Goal: Task Accomplishment & Management: Manage account settings

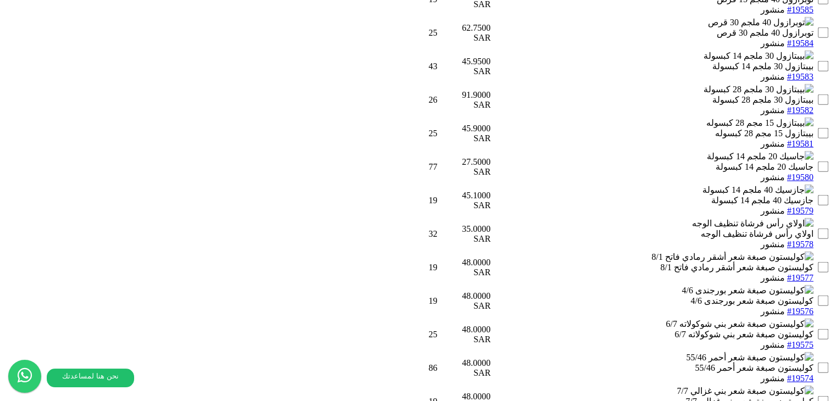
scroll to position [2388, 0]
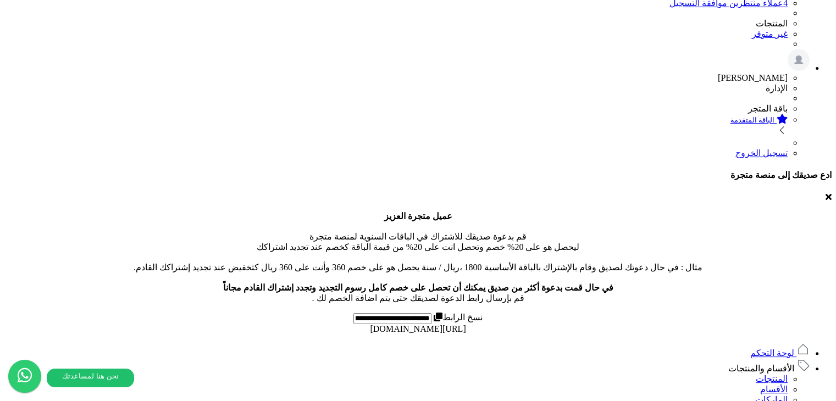
scroll to position [39, 0]
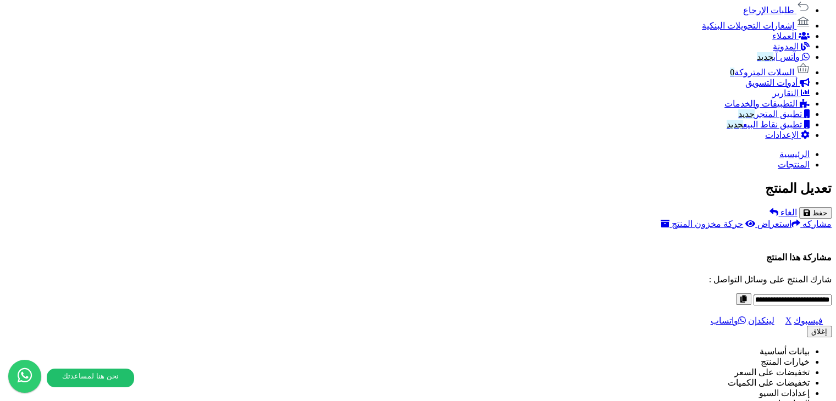
scroll to position [769, 0]
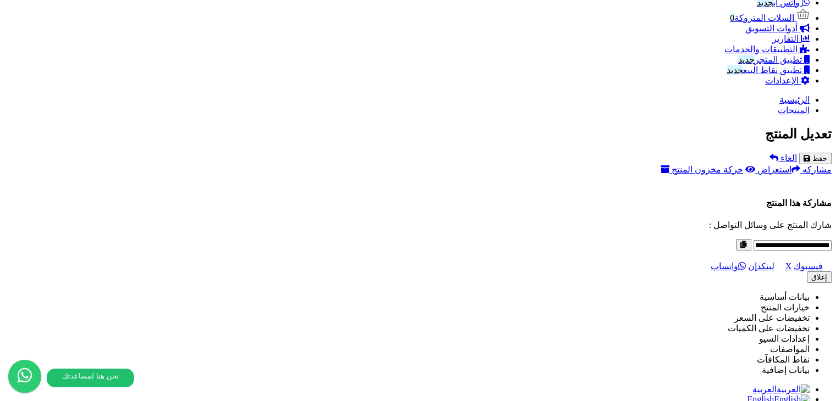
type input "*****"
drag, startPoint x: 431, startPoint y: 183, endPoint x: 409, endPoint y: 184, distance: 21.4
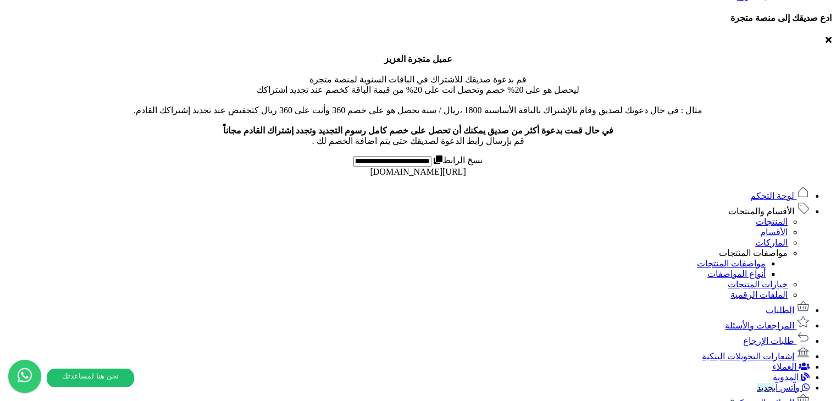
scroll to position [385, 0]
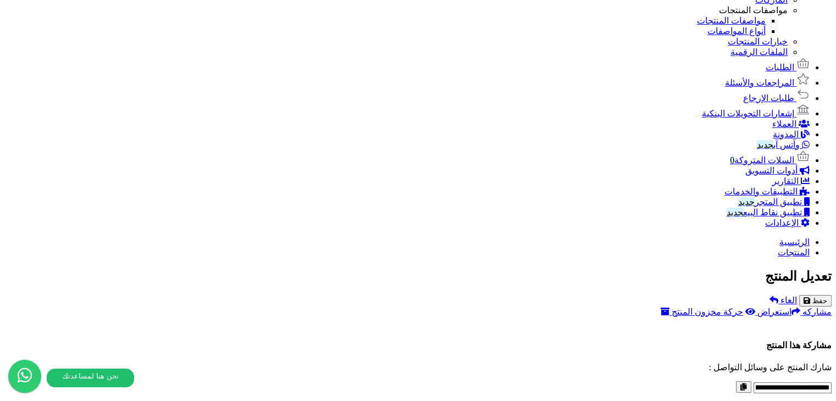
scroll to position [549, 0]
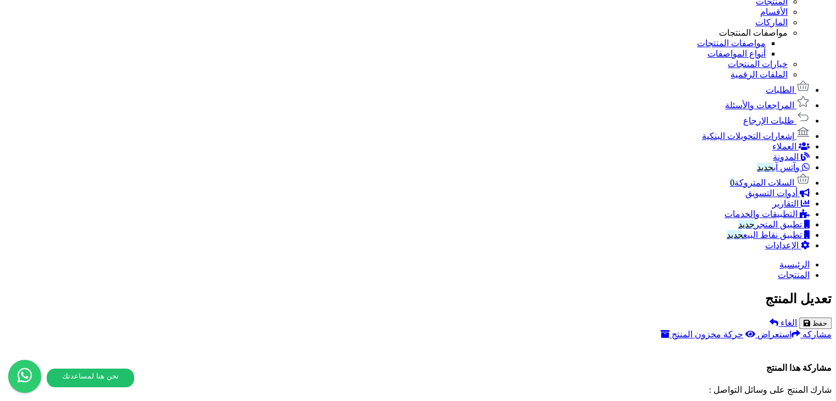
scroll to position [808, 0]
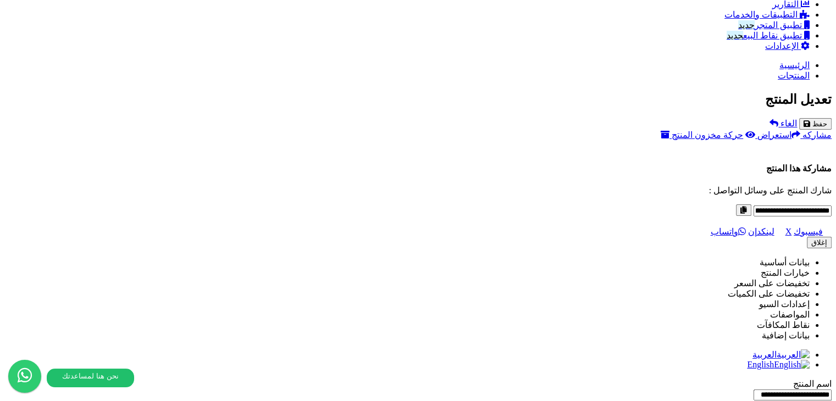
scroll to position [255, 0]
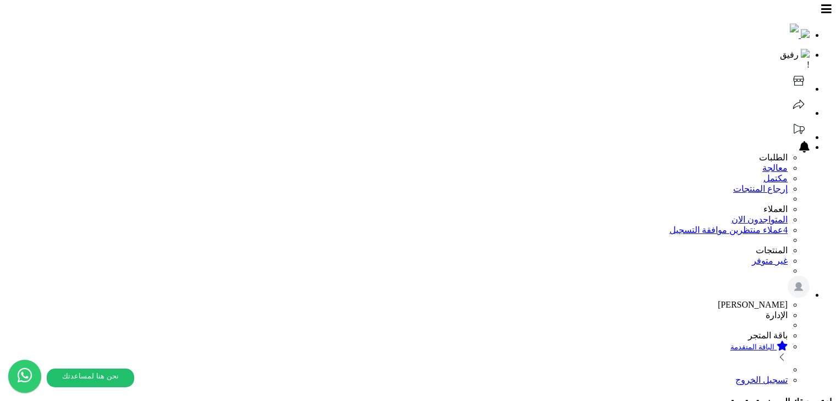
type input "*****"
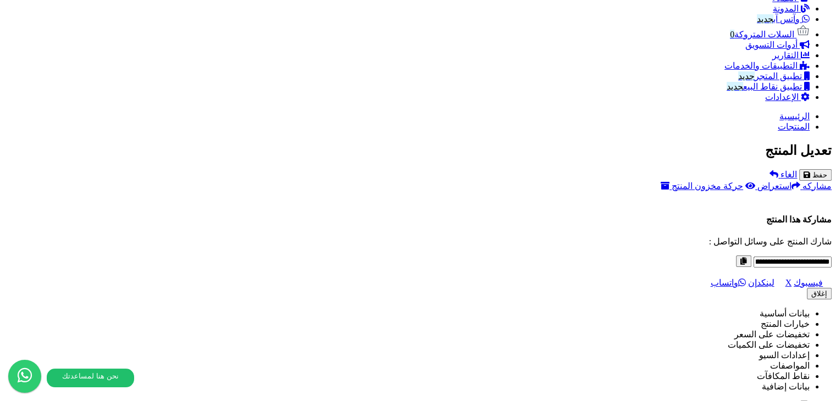
scroll to position [799, 0]
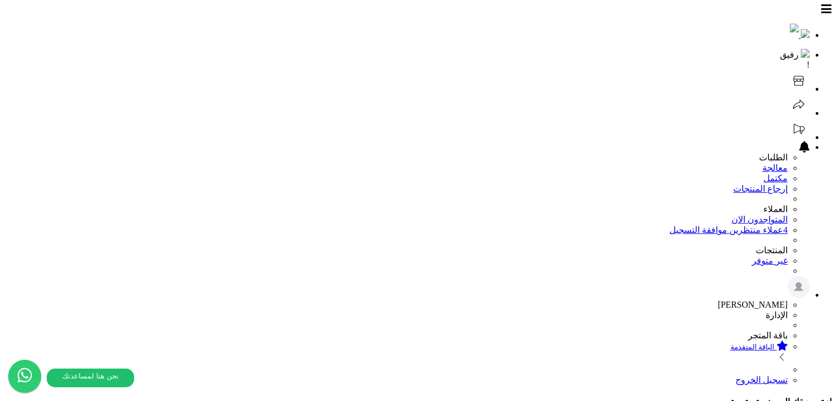
type input "*****"
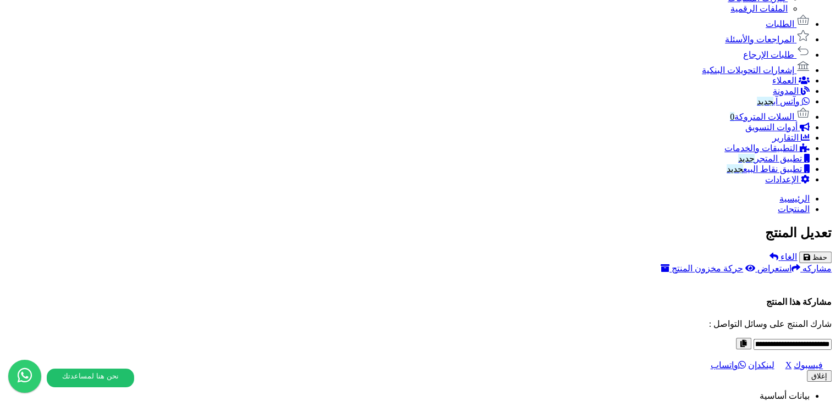
scroll to position [533, 0]
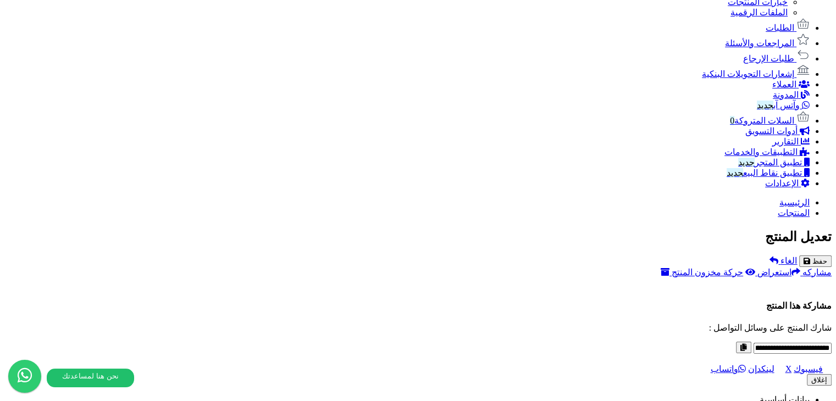
scroll to position [753, 0]
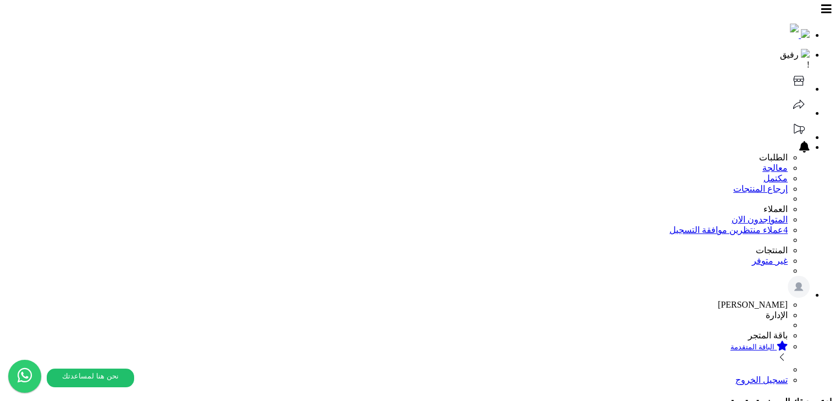
scroll to position [253, 0]
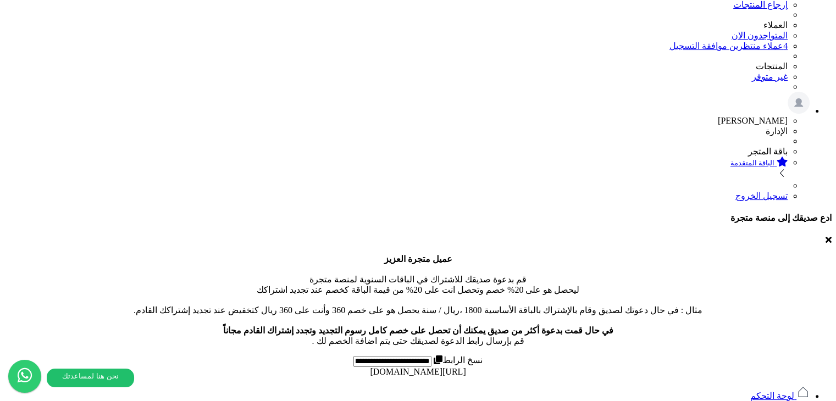
scroll to position [165, 0]
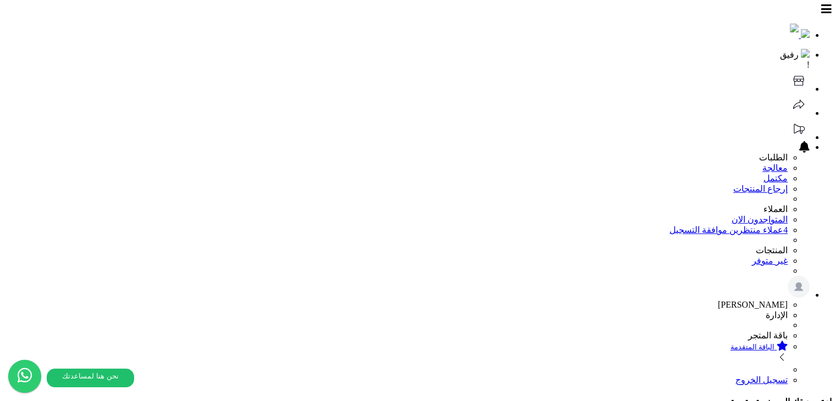
type input "*****"
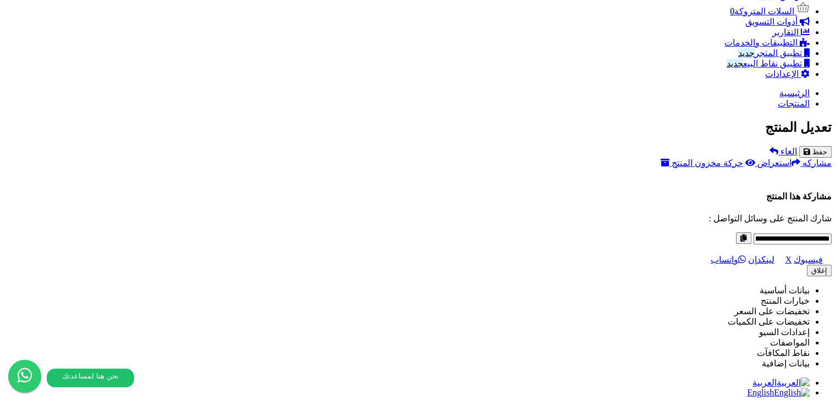
scroll to position [808, 0]
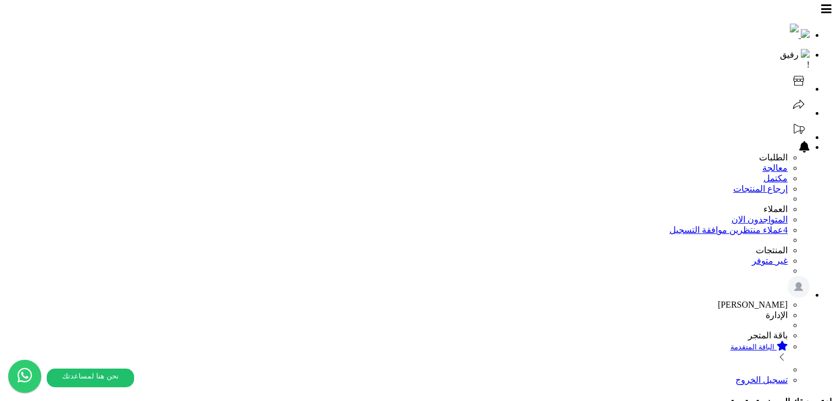
type input "*****"
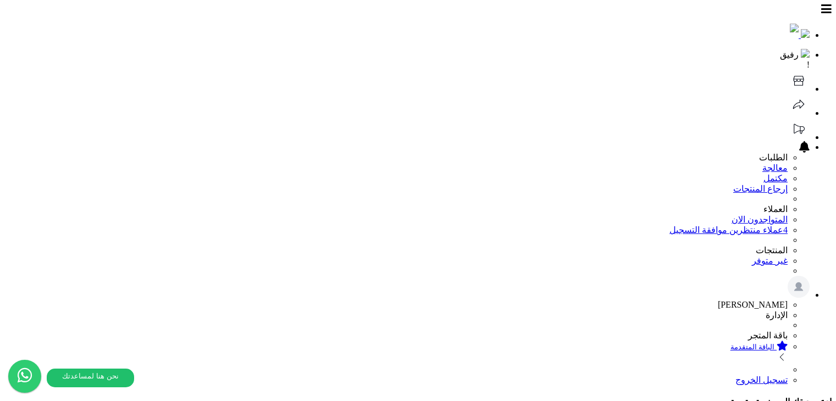
type input "*****"
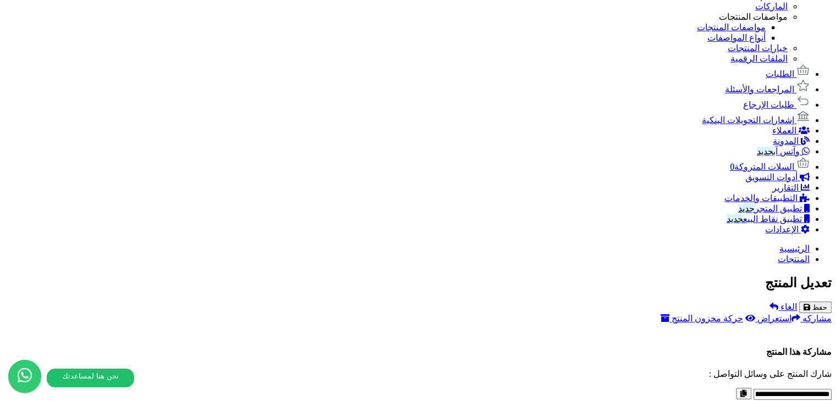
scroll to position [714, 0]
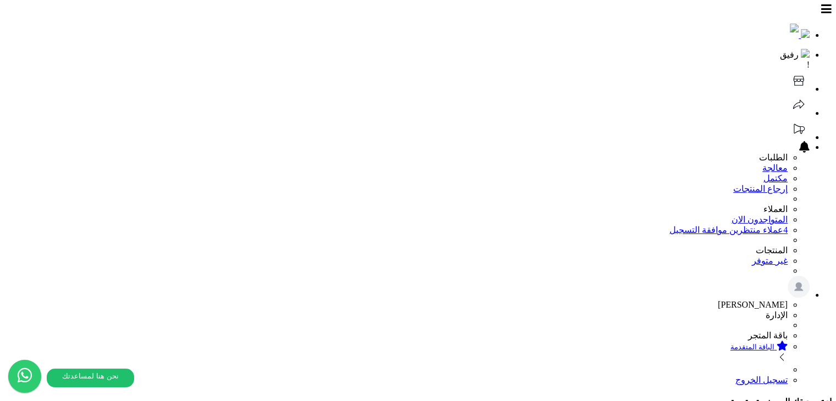
type input "*****"
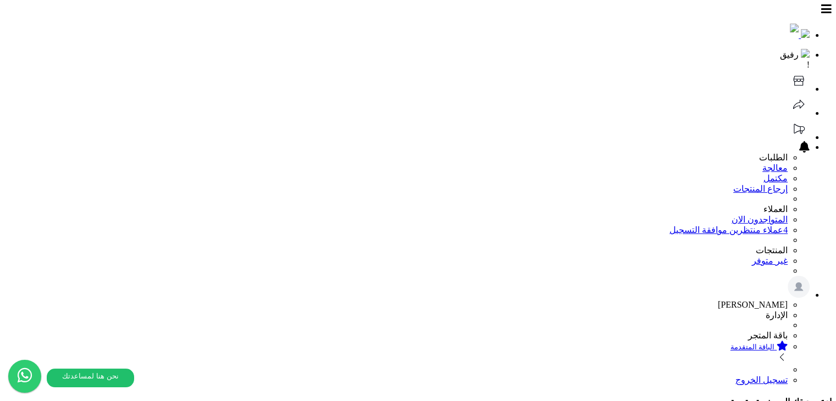
click at [300, 10] on header "رفيق ! 0 الطلبات معالجة مكتمل إرجاع المنتجات العملاء المتواجدون الان 4 عملاء من…" at bounding box center [417, 194] width 827 height 381
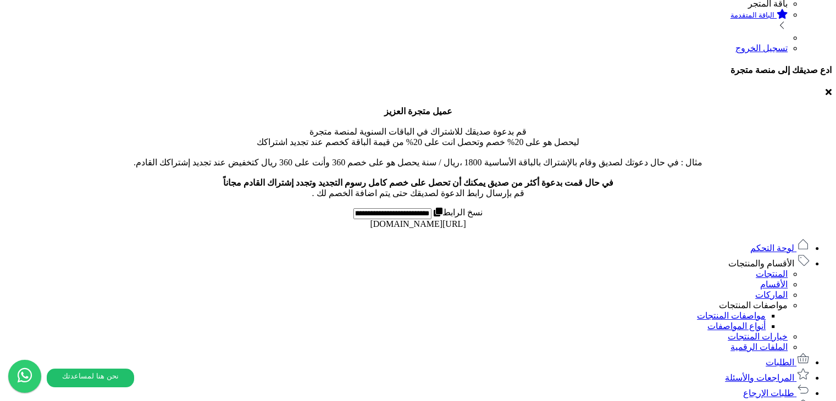
scroll to position [330, 0]
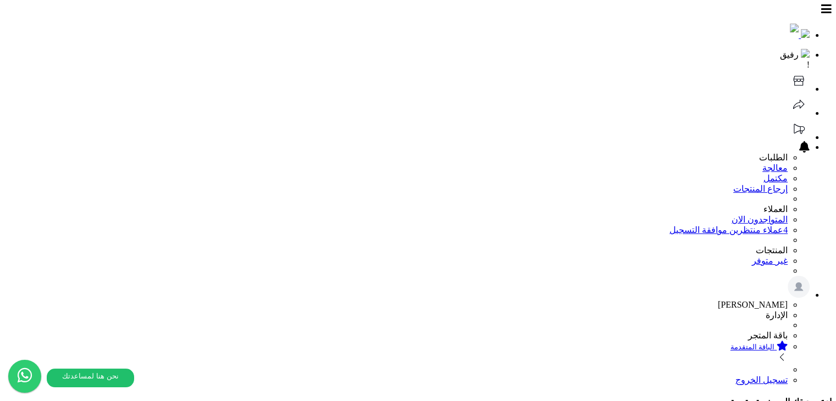
click at [261, 29] on header "رفيق ! 0 الطلبات معالجة مكتمل إرجاع المنتجات العملاء المتواجدون الان 4 عملاء من…" at bounding box center [417, 194] width 827 height 381
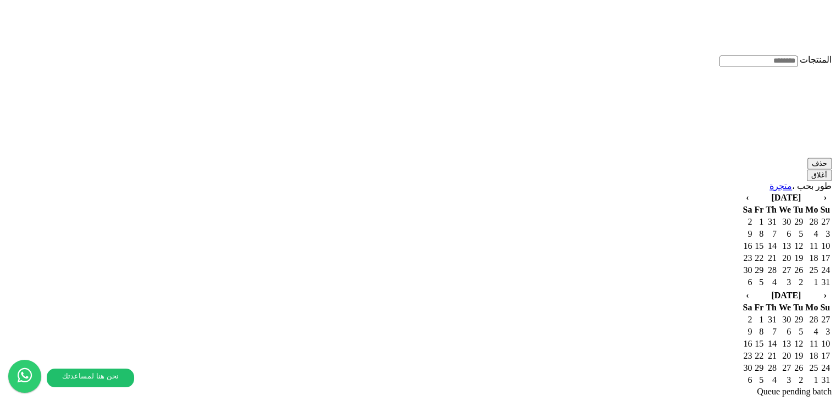
scroll to position [6123, 0]
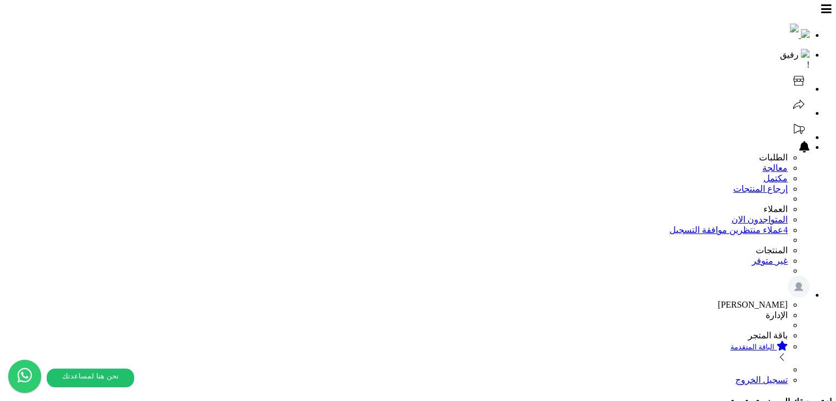
click at [255, 10] on header "رفيق ! 0 الطلبات معالجة مكتمل إرجاع المنتجات العملاء المتواجدون الان 4 عملاء من…" at bounding box center [417, 194] width 827 height 381
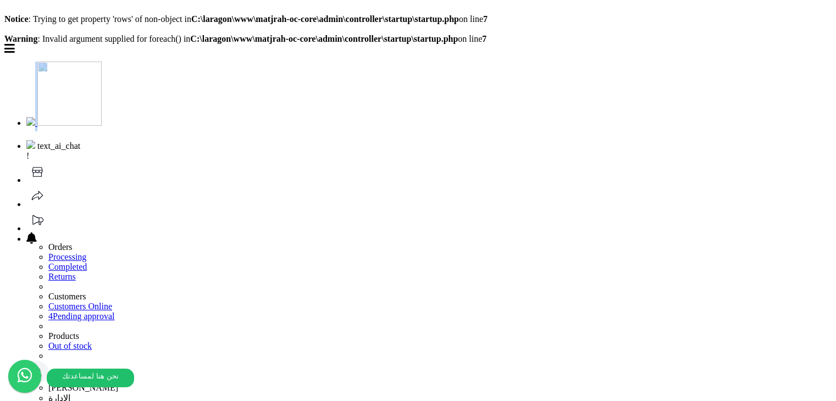
drag, startPoint x: 606, startPoint y: 51, endPoint x: 208, endPoint y: 53, distance: 398.8
click at [208, 53] on header "text_ai_chat ! 0 Orders Processing Completed Returns Customers Customers Online…" at bounding box center [417, 254] width 827 height 421
click at [458, 43] on b "C:\laragon\www\matjrah-oc-core\admin\controller\startup\startup.php" at bounding box center [324, 38] width 268 height 9
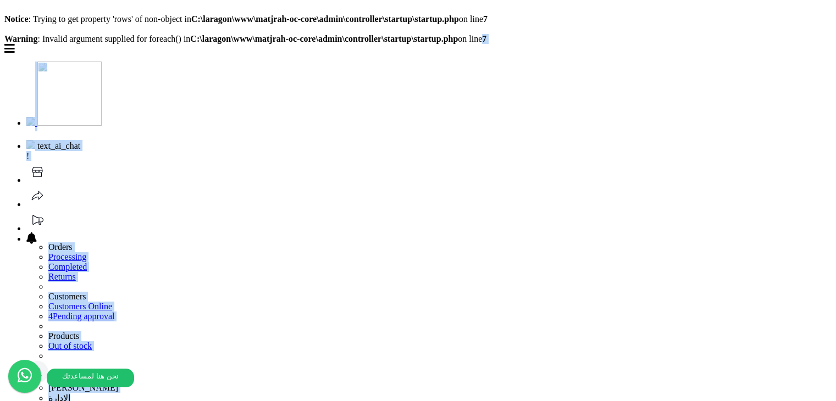
drag, startPoint x: 548, startPoint y: 43, endPoint x: 127, endPoint y: 42, distance: 420.8
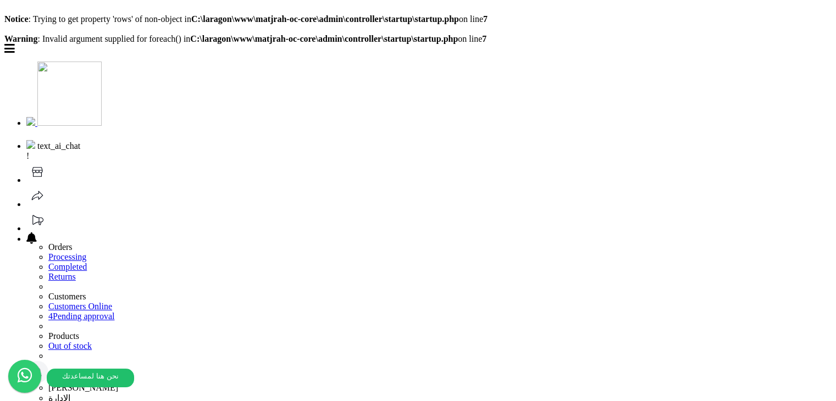
click at [429, 39] on b "C:\laragon\www\matjrah-oc-core\admin\controller\startup\startup.php" at bounding box center [324, 38] width 268 height 9
drag, startPoint x: 459, startPoint y: 18, endPoint x: 398, endPoint y: 26, distance: 61.5
click at [459, 19] on b "C:\laragon\www\matjrah-oc-core\admin\controller\startup\startup.php" at bounding box center [325, 18] width 268 height 9
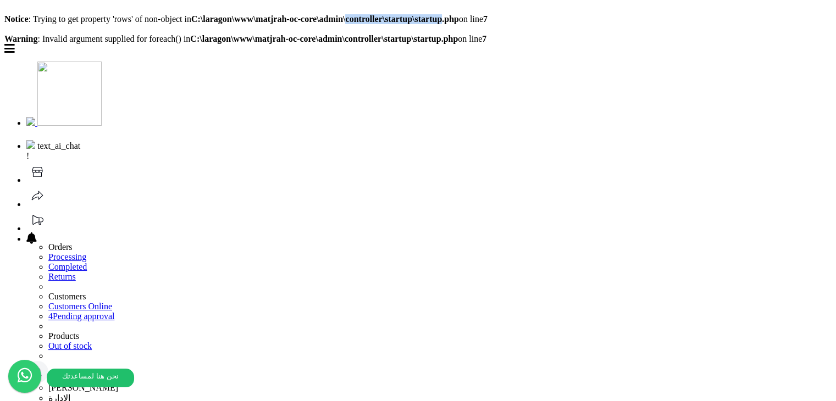
drag, startPoint x: 490, startPoint y: 19, endPoint x: 383, endPoint y: 23, distance: 106.6
click at [383, 23] on b "C:\laragon\www\matjrah-oc-core\admin\controller\startup\startup.php" at bounding box center [325, 18] width 268 height 9
copy b "controller\startup\startup"
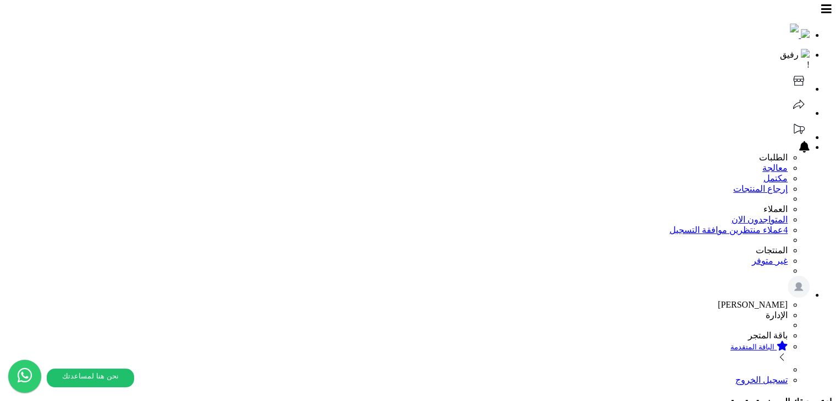
drag, startPoint x: 323, startPoint y: 60, endPoint x: 326, endPoint y: 52, distance: 9.2
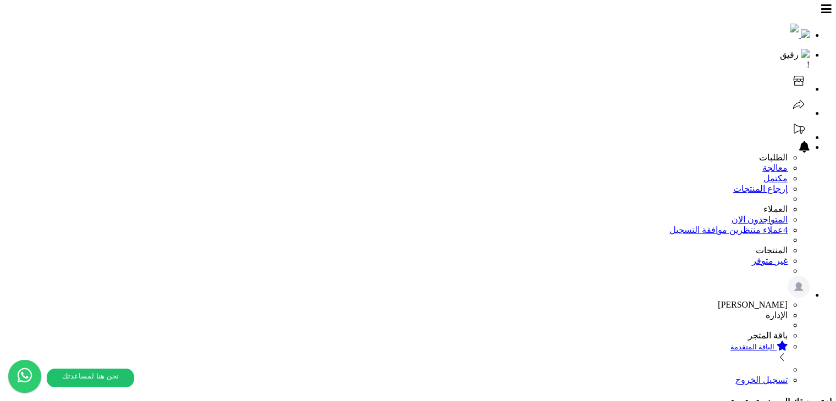
click at [138, 49] on li "رفيق !" at bounding box center [406, 59] width 805 height 21
click at [264, 29] on header "رفيق ! 0 الطلبات معالجة مكتمل إرجاع المنتجات العملاء المتواجدون الان 4 عملاء من…" at bounding box center [417, 194] width 827 height 381
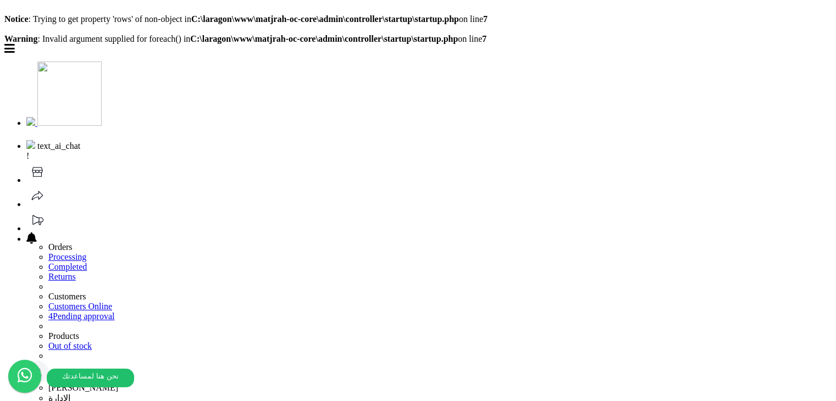
click at [529, 57] on header "text_ai_chat ! 0 Orders Processing Completed Returns Customers Customers Online…" at bounding box center [417, 254] width 827 height 421
click at [289, 63] on header "text_ai_chat ! 0 Orders Processing Completed Returns Customers Customers Online…" at bounding box center [417, 254] width 827 height 421
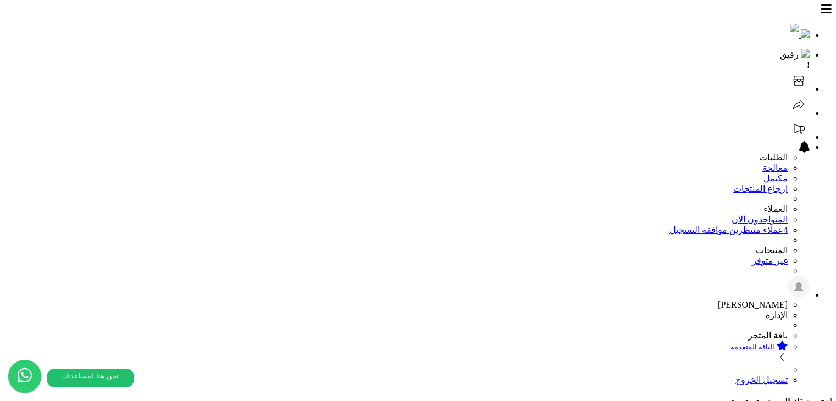
click at [392, 25] on header "رفيق ! 0 الطلبات معالجة مكتمل إرجاع المنتجات العملاء المتواجدون الان 4 عملاء من…" at bounding box center [417, 194] width 827 height 381
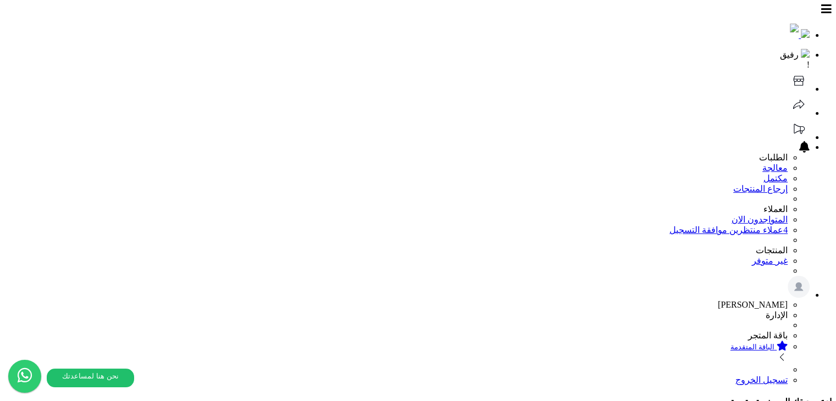
click at [288, 27] on header "رفيق ! 0 الطلبات معالجة مكتمل إرجاع المنتجات العملاء المتواجدون الان 4 عملاء من…" at bounding box center [417, 194] width 827 height 381
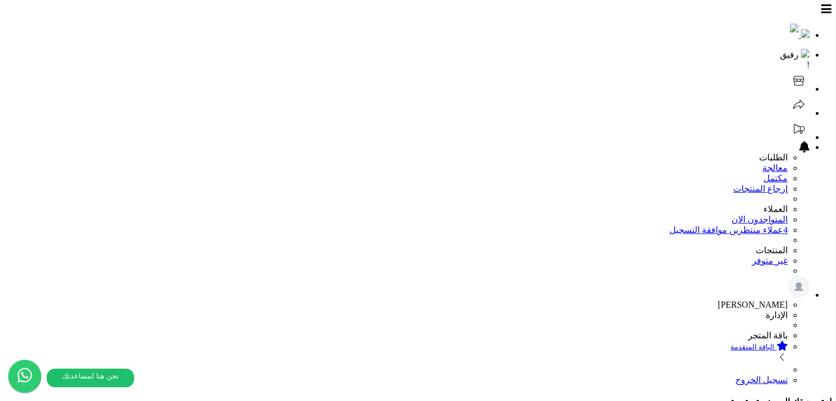
click at [375, 30] on header "رفيق ! 0 الطلبات معالجة مكتمل إرجاع المنتجات العملاء المتواجدون الان 4 عملاء من…" at bounding box center [417, 194] width 827 height 381
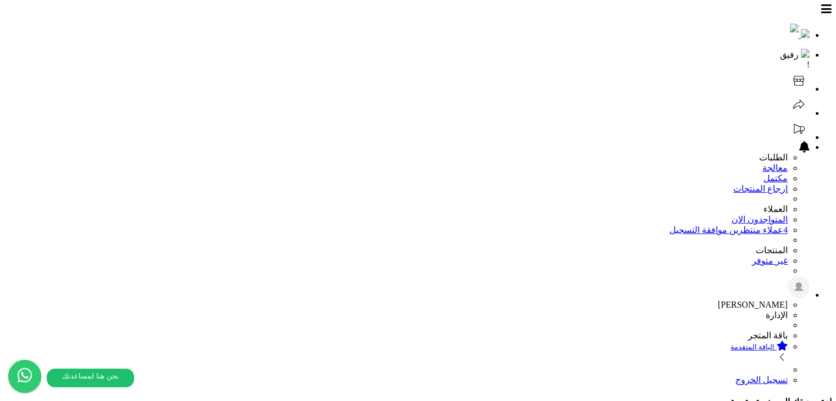
click at [367, 31] on header "رفيق ! 0 الطلبات معالجة مكتمل إرجاع المنتجات العملاء المتواجدون الان 4 عملاء من…" at bounding box center [417, 194] width 827 height 381
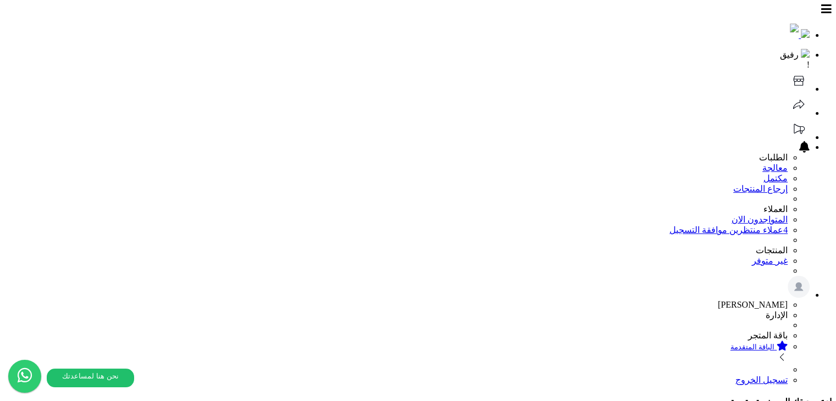
click at [300, 14] on header "رفيق ! 0 الطلبات معالجة مكتمل إرجاع المنتجات العملاء المتواجدون الان 4 عملاء من…" at bounding box center [417, 194] width 827 height 381
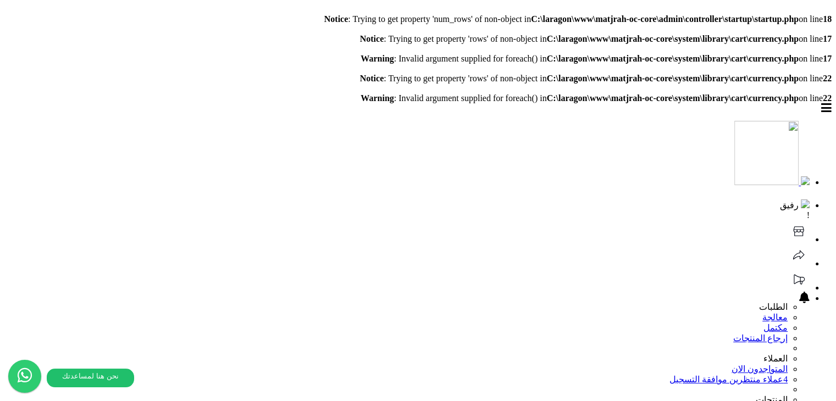
click at [348, 146] on header "رفيق ! 0 الطلبات معالجة مكتمل إرجاع المنتجات العملاء المتواجدون الان 4 عملاء من…" at bounding box center [417, 316] width 827 height 427
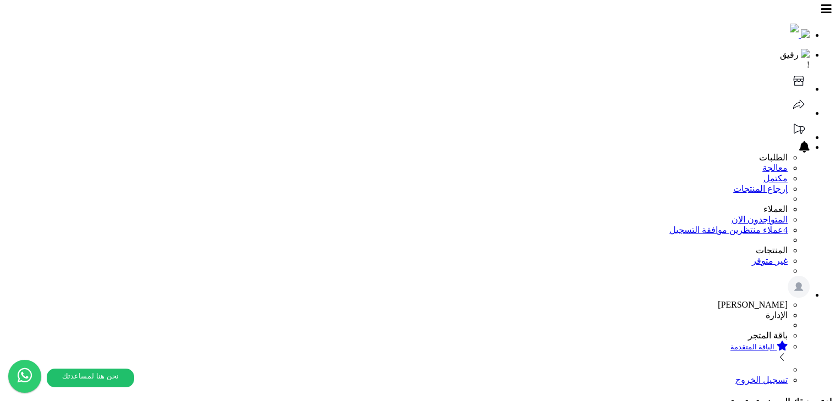
click at [259, 16] on header "رفيق ! 0 الطلبات معالجة مكتمل إرجاع المنتجات العملاء المتواجدون الان 4 عملاء من…" at bounding box center [417, 194] width 827 height 381
